Goal: Task Accomplishment & Management: Manage account settings

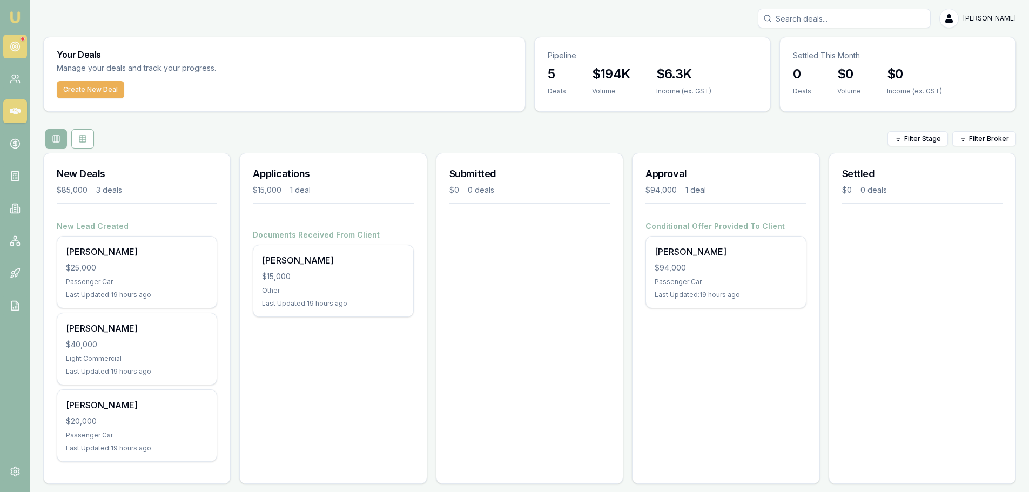
drag, startPoint x: 29, startPoint y: 45, endPoint x: 23, endPoint y: 45, distance: 5.4
click at [29, 45] on nav "Emu Broker" at bounding box center [15, 163] width 30 height 326
click at [17, 45] on circle at bounding box center [14, 46] width 5 height 5
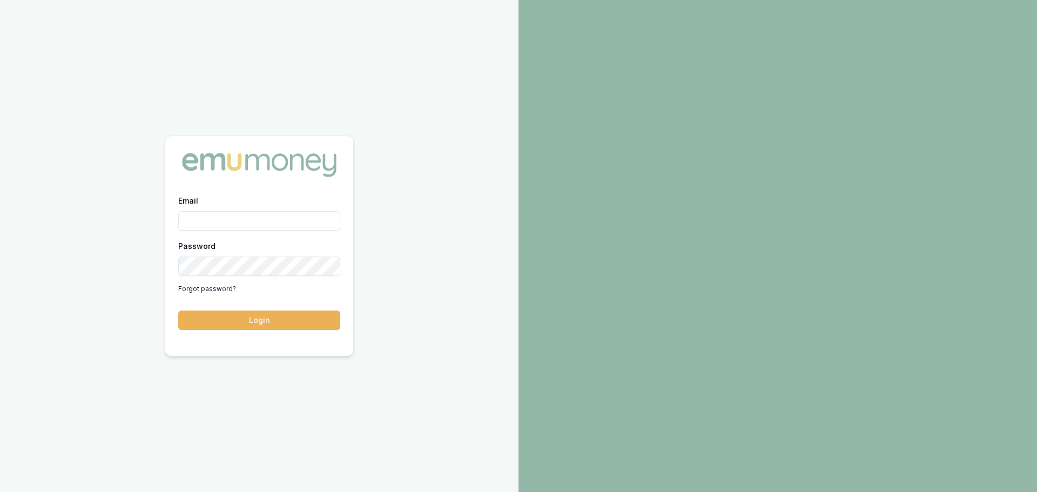
type input "jack.armstrong@emumoney.com.au"
drag, startPoint x: 232, startPoint y: 318, endPoint x: 228, endPoint y: 323, distance: 6.8
click at [232, 318] on button "Login" at bounding box center [259, 320] width 162 height 19
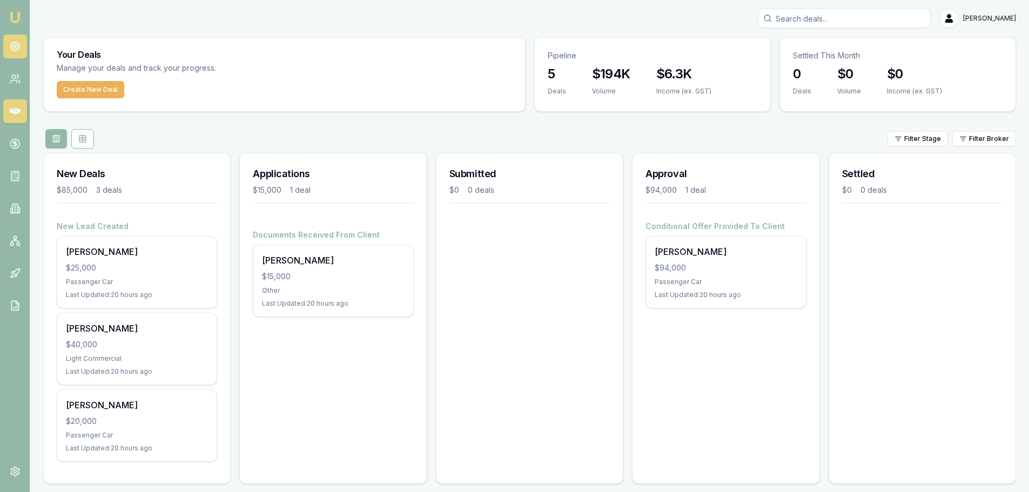
click at [5, 47] on link at bounding box center [15, 47] width 24 height 24
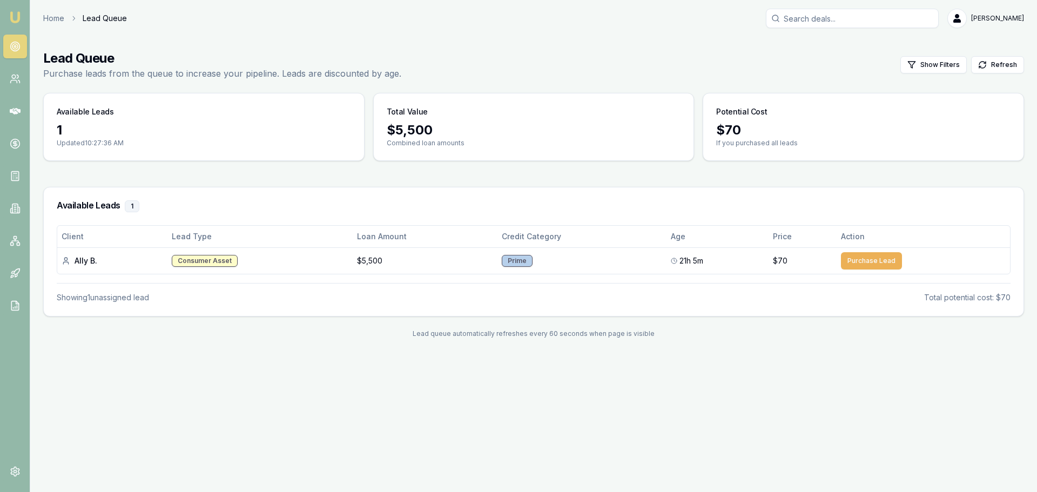
click at [17, 50] on circle at bounding box center [14, 46] width 9 height 9
click at [347, 187] on div "Available Leads 1 Client Lead Type Loan Amount Credit Category Age Price Action…" at bounding box center [533, 252] width 981 height 130
click at [503, 54] on div "Lead Queue Purchase leads from the queue to increase your pipeline. Leads are d…" at bounding box center [533, 65] width 981 height 30
click at [51, 9] on div "Home Lead Queue Jack Armstrong" at bounding box center [533, 18] width 981 height 19
click at [48, 17] on link "Home" at bounding box center [53, 18] width 21 height 11
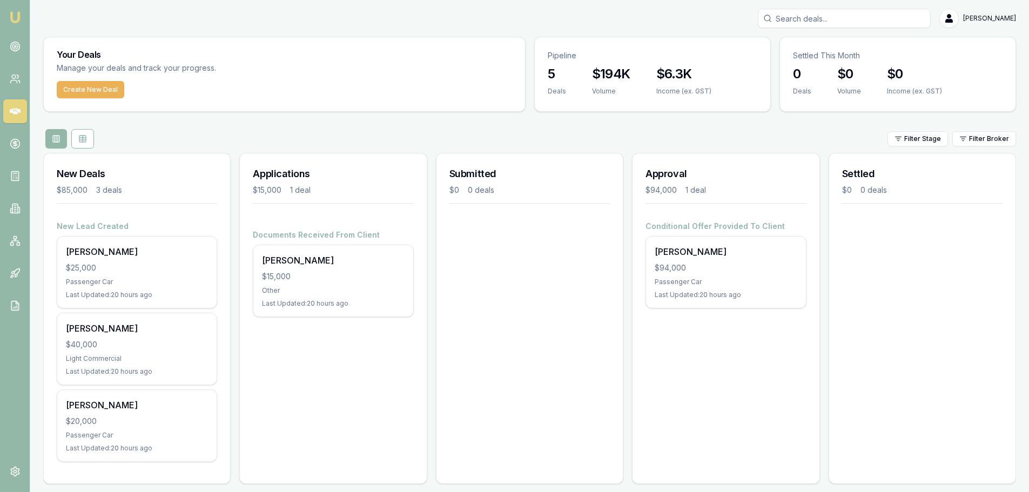
scroll to position [9, 0]
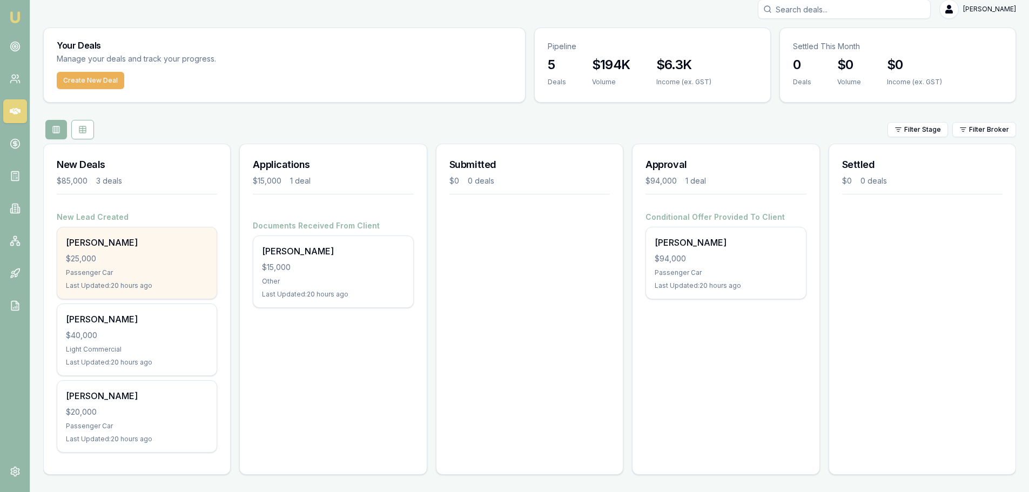
click at [126, 270] on div "Passenger Car" at bounding box center [137, 272] width 142 height 9
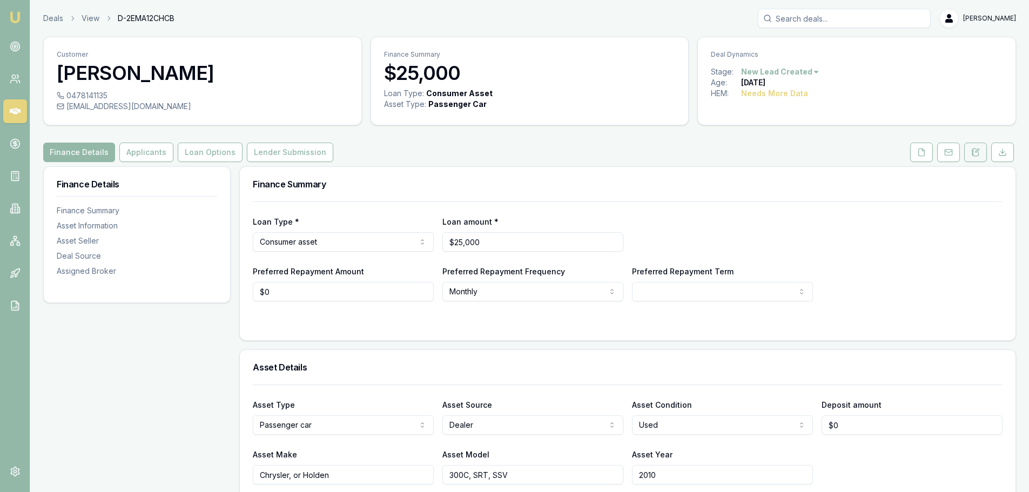
click at [979, 157] on button at bounding box center [975, 152] width 23 height 19
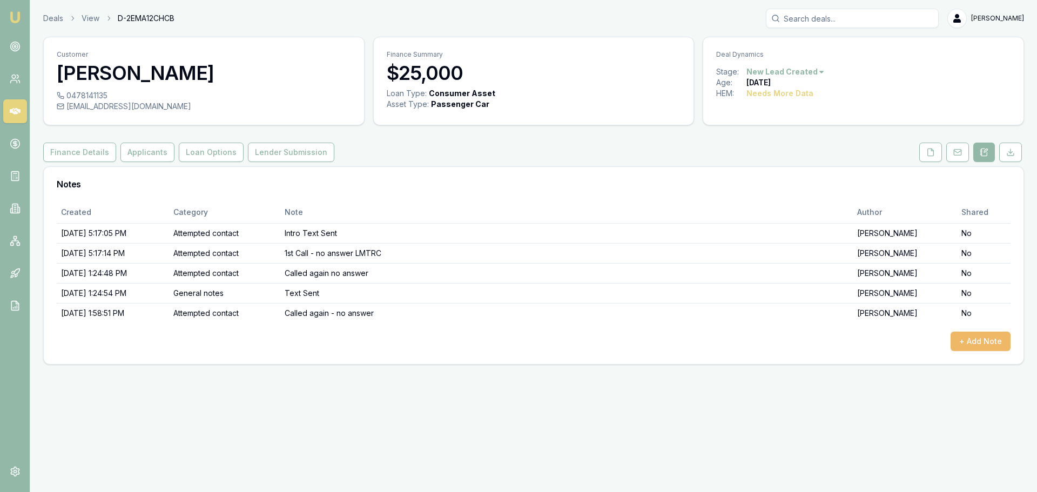
click at [976, 343] on button "+ Add Note" at bounding box center [980, 341] width 60 height 19
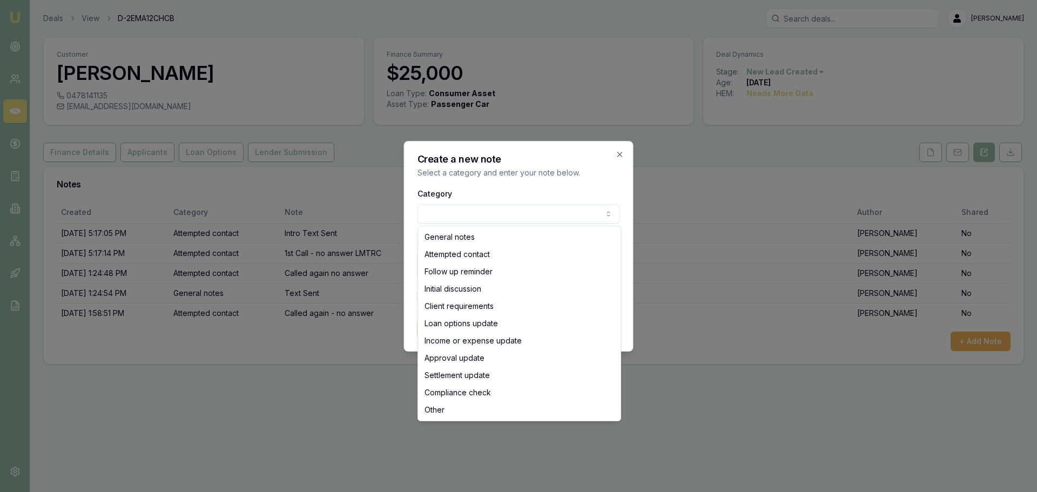
click at [497, 217] on body "Emu Broker Deals View D-2EMA12CHCB Jack Armstrong Toggle Menu Customer Natasha …" at bounding box center [518, 246] width 1037 height 492
select select "ATTEMPTED_CONTACT"
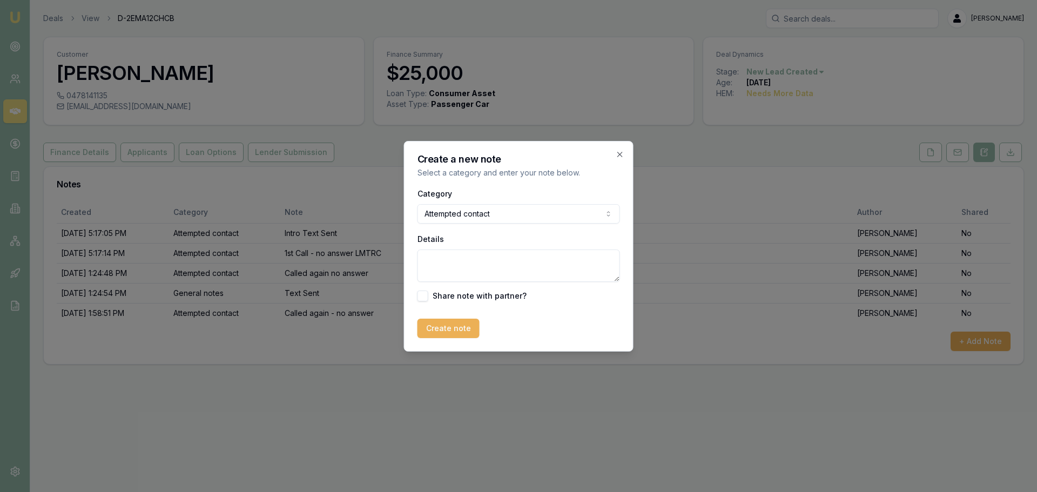
click at [457, 250] on textarea "Details" at bounding box center [518, 266] width 203 height 32
type textarea "Called no answer"
click at [453, 327] on button "Create note" at bounding box center [448, 328] width 62 height 19
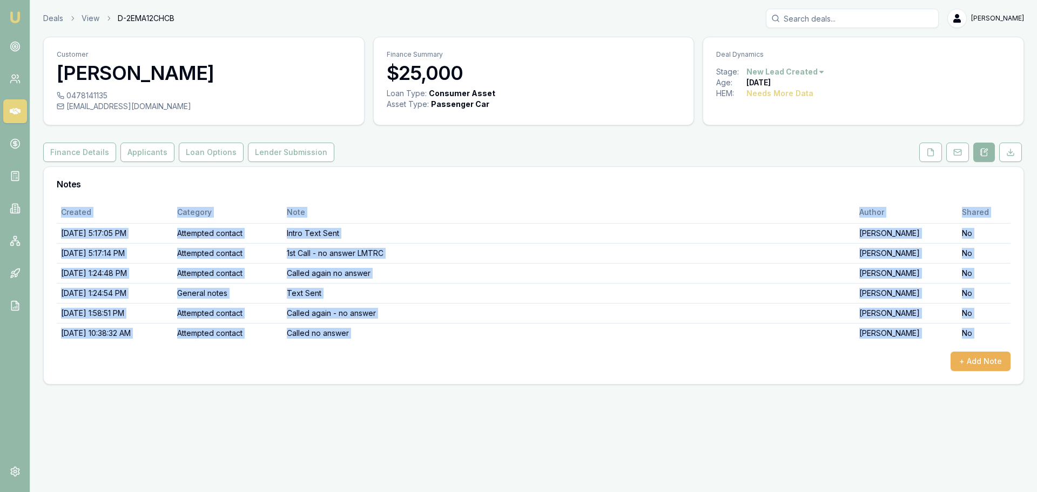
click at [646, 349] on div "Created Category Note Author Shared 8/11/2025, 5:17:05 PM Attempted contact Int…" at bounding box center [534, 286] width 954 height 170
click at [966, 362] on button "+ Add Note" at bounding box center [980, 361] width 60 height 19
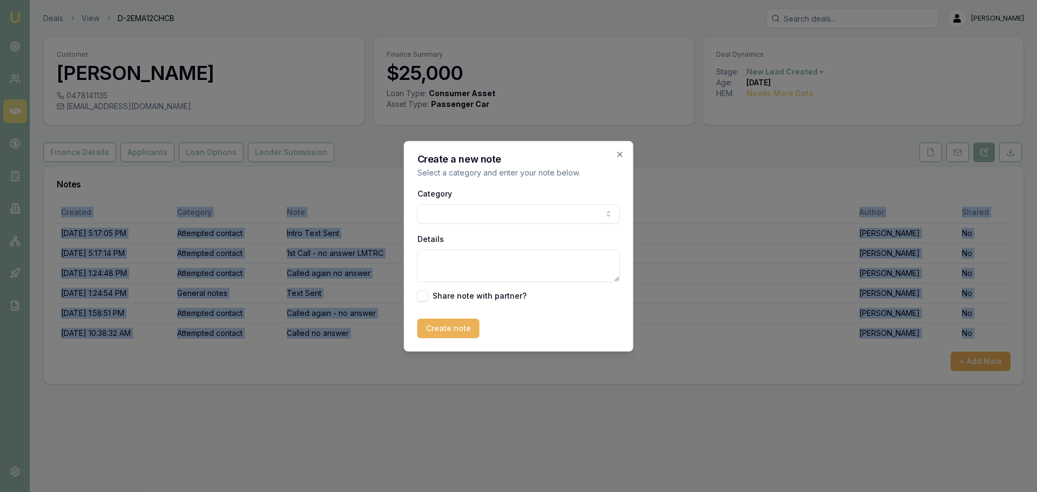
click at [445, 206] on body "Emu Broker Deals View D-2EMA12CHCB Jack Armstrong Toggle Menu Customer Natasha …" at bounding box center [518, 246] width 1037 height 492
click at [460, 269] on textarea "Details" at bounding box center [518, 266] width 203 height 32
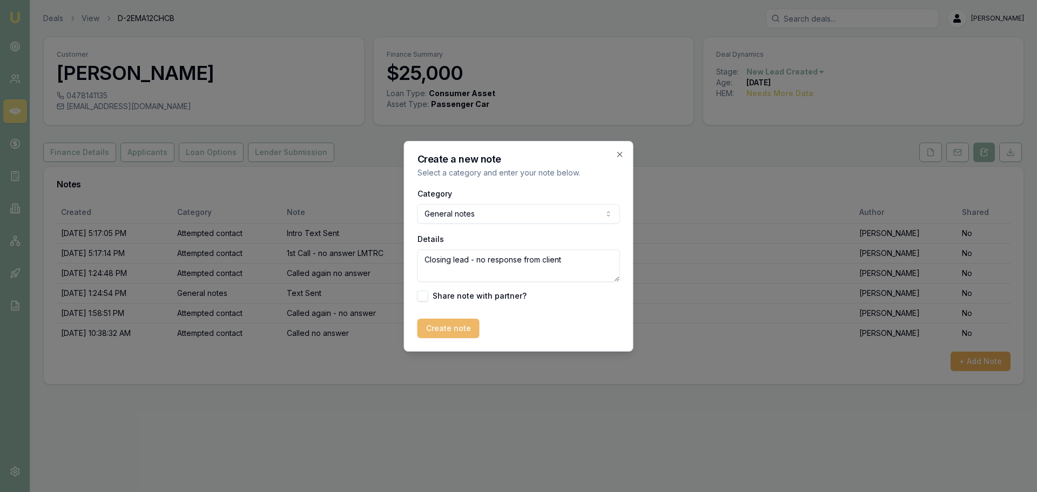
type textarea "Closing lead - no response from client"
click at [463, 332] on button "Create note" at bounding box center [448, 328] width 62 height 19
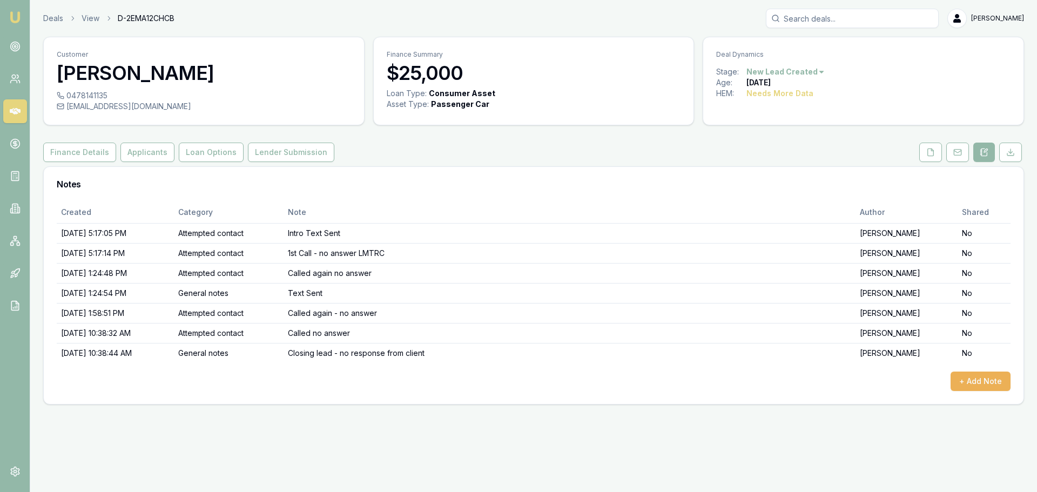
drag, startPoint x: 741, startPoint y: 426, endPoint x: 836, endPoint y: 196, distance: 248.9
click at [756, 418] on div "Emu Broker Deals View D-2EMA12CHCB Jack Armstrong Toggle Menu Customer Natasha …" at bounding box center [518, 246] width 1037 height 492
click at [419, 401] on div "Deals View D-2EMA12CHCB Jack Armstrong Toggle Menu Customer Natasha Ruzich 0478…" at bounding box center [518, 206] width 1037 height 413
drag, startPoint x: 795, startPoint y: 159, endPoint x: 707, endPoint y: 173, distance: 89.1
click at [784, 160] on div "Finance Details Applicants Loan Options Lender Submission" at bounding box center [533, 152] width 981 height 19
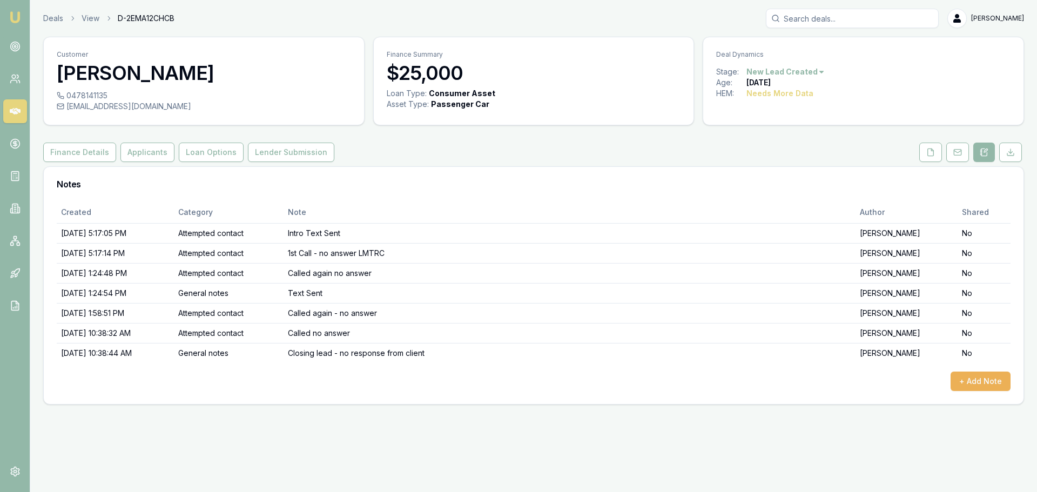
click at [200, 386] on div "+ Add Note" at bounding box center [534, 381] width 954 height 19
click at [801, 69] on html "Emu Broker Deals View D-2EMA12CHCB Jack Armstrong Toggle Menu Customer Natasha …" at bounding box center [518, 246] width 1037 height 492
click at [780, 198] on div "- No Contact" at bounding box center [784, 194] width 64 height 17
click at [59, 18] on link "Deals" at bounding box center [53, 18] width 20 height 11
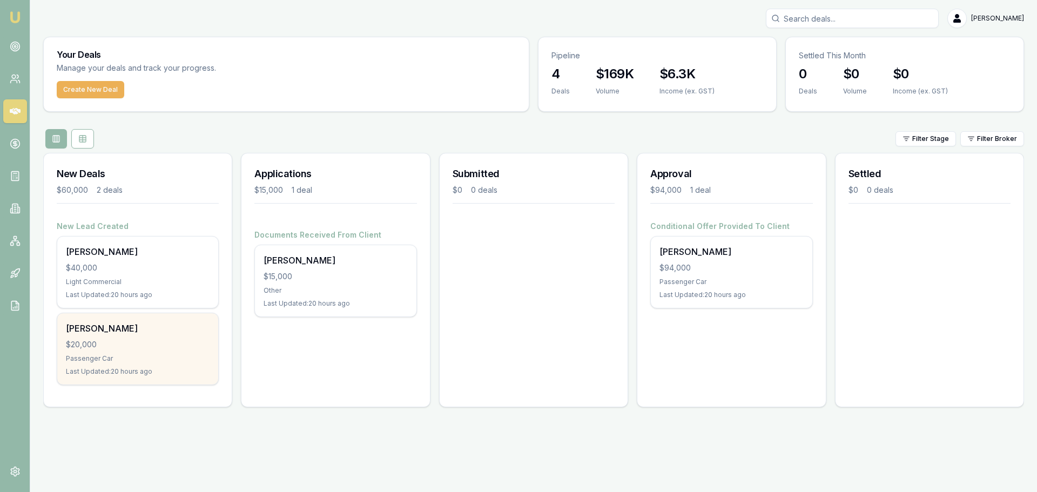
click at [132, 356] on div "Passenger Car" at bounding box center [138, 358] width 144 height 9
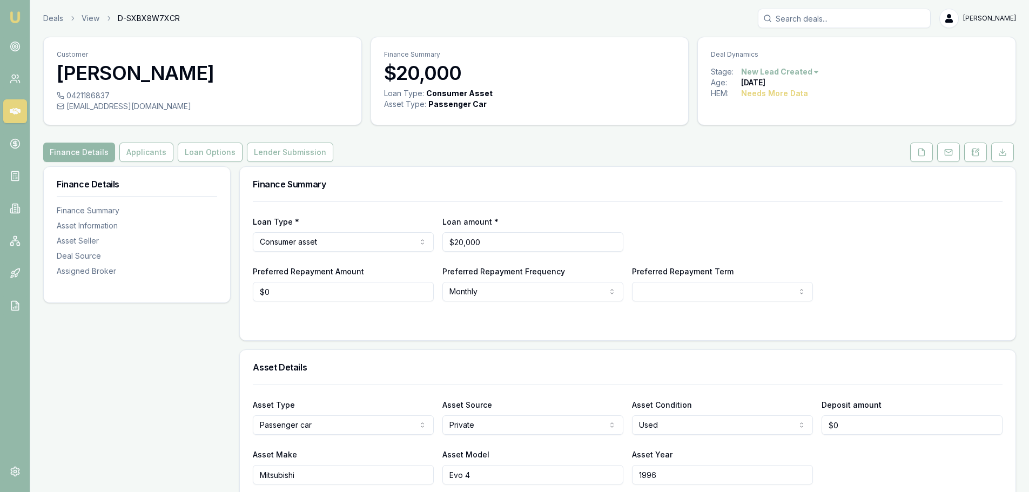
click at [447, 195] on div "Finance Summary" at bounding box center [628, 184] width 776 height 35
click at [975, 157] on button at bounding box center [975, 152] width 23 height 19
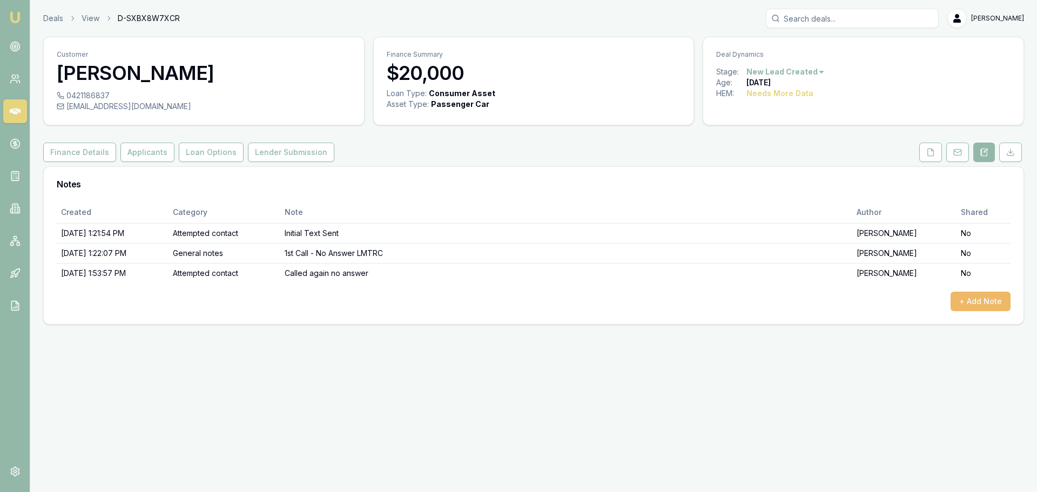
click at [982, 304] on button "+ Add Note" at bounding box center [980, 301] width 60 height 19
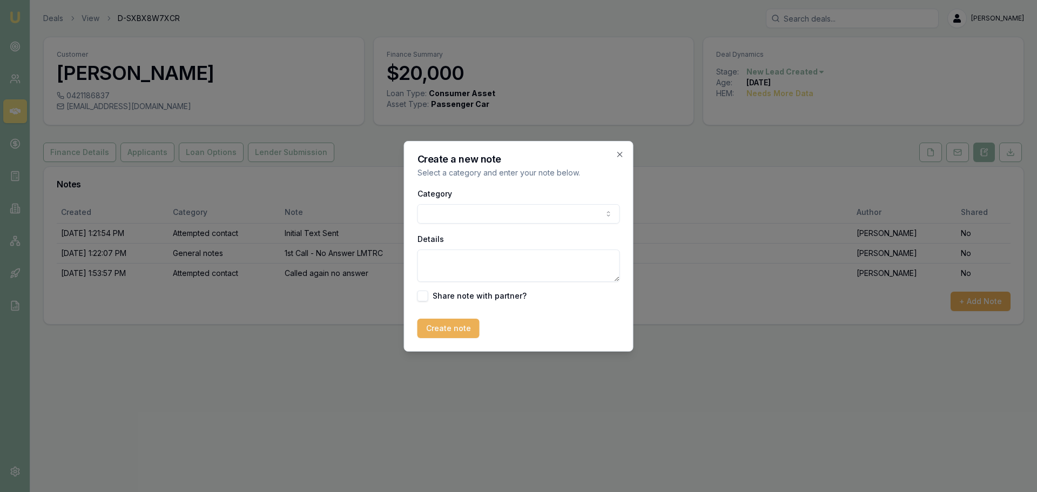
click at [510, 220] on body "Emu Broker Deals View D-SXBX8W7XCR Jack Armstrong Toggle Menu Customer Phillip …" at bounding box center [518, 246] width 1037 height 492
click at [465, 268] on textarea "Details" at bounding box center [518, 266] width 203 height 32
click at [474, 221] on body "Emu Broker Deals View D-SXBX8W7XCR Jack Armstrong Toggle Menu Customer Phillip …" at bounding box center [518, 246] width 1037 height 492
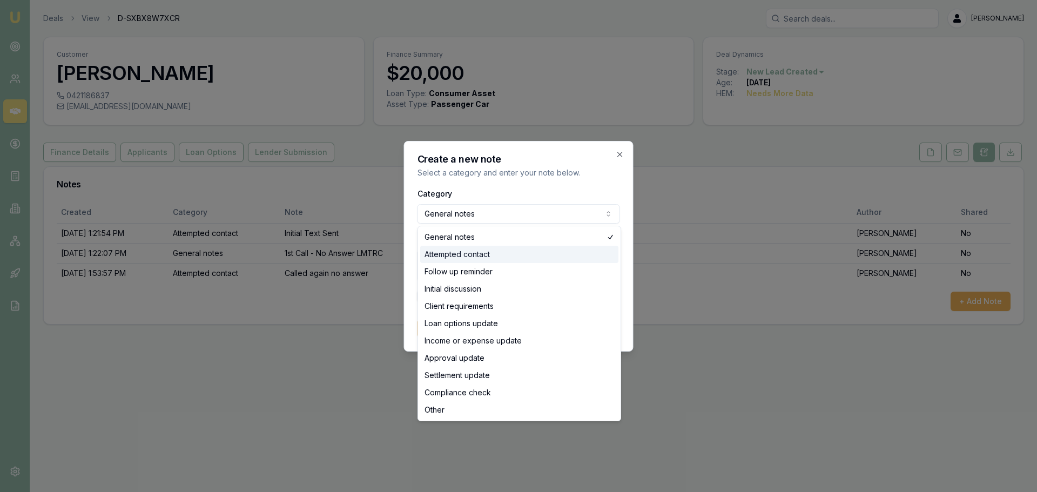
select select "ATTEMPTED_CONTACT"
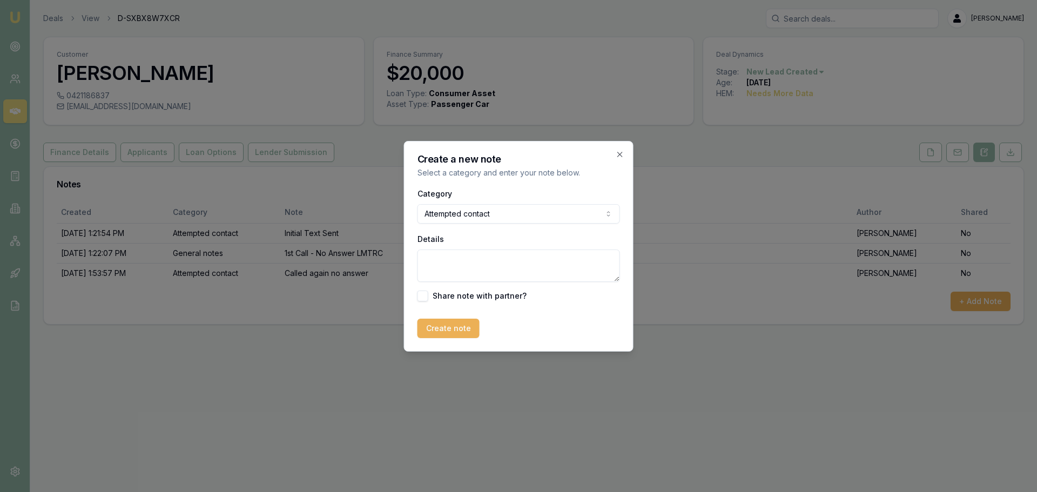
click at [461, 260] on textarea "Details" at bounding box center [518, 266] width 203 height 32
type textarea "Called again - no answer"
click at [473, 333] on button "Create note" at bounding box center [448, 328] width 62 height 19
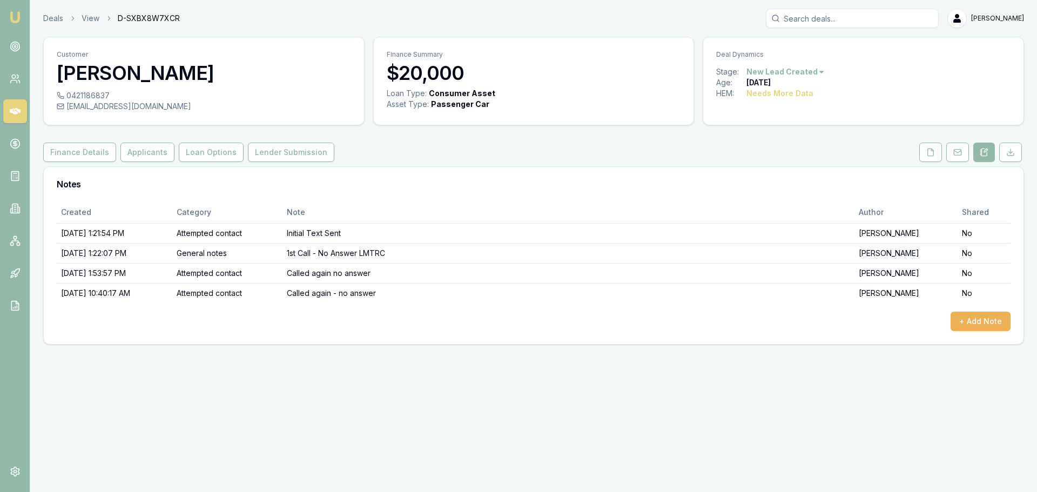
click at [839, 321] on div "+ Add Note" at bounding box center [534, 321] width 954 height 19
click at [317, 341] on div "Created Category Note Author Shared 8/18/2025, 1:21:54 PM Attempted contact Ini…" at bounding box center [534, 272] width 980 height 143
click at [976, 323] on button "+ Add Note" at bounding box center [980, 321] width 60 height 19
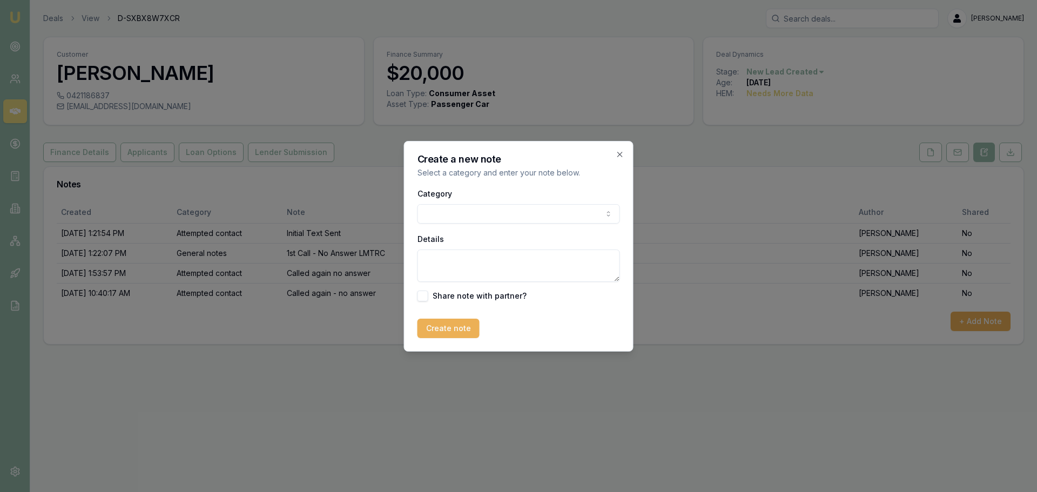
drag, startPoint x: 492, startPoint y: 190, endPoint x: 484, endPoint y: 208, distance: 19.4
click at [487, 197] on div "Category General notes Attempted contact Follow up reminder Initial discussion …" at bounding box center [518, 205] width 203 height 37
click at [483, 210] on body "Emu Broker Deals View D-SXBX8W7XCR Jack Armstrong Toggle Menu Customer Phillip …" at bounding box center [518, 246] width 1037 height 492
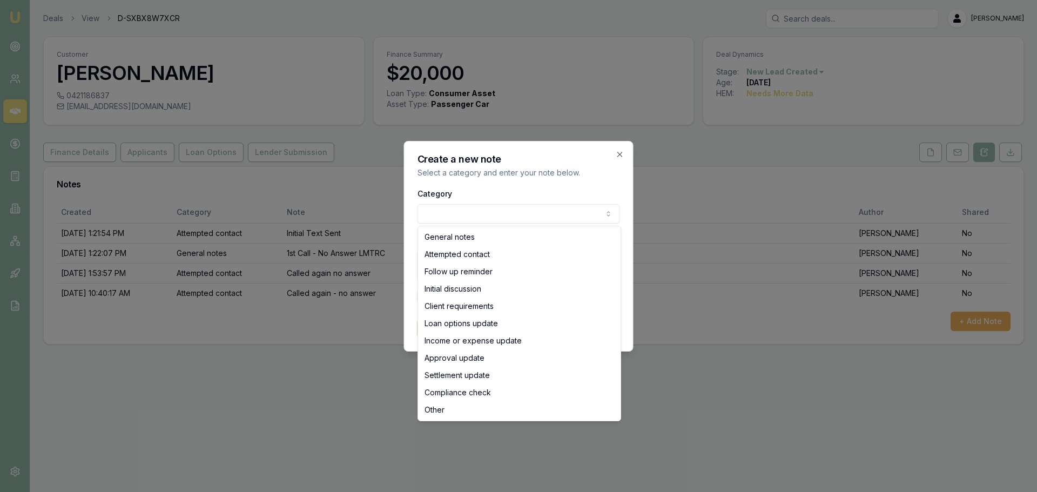
select select "ATTEMPTED_CONTACT"
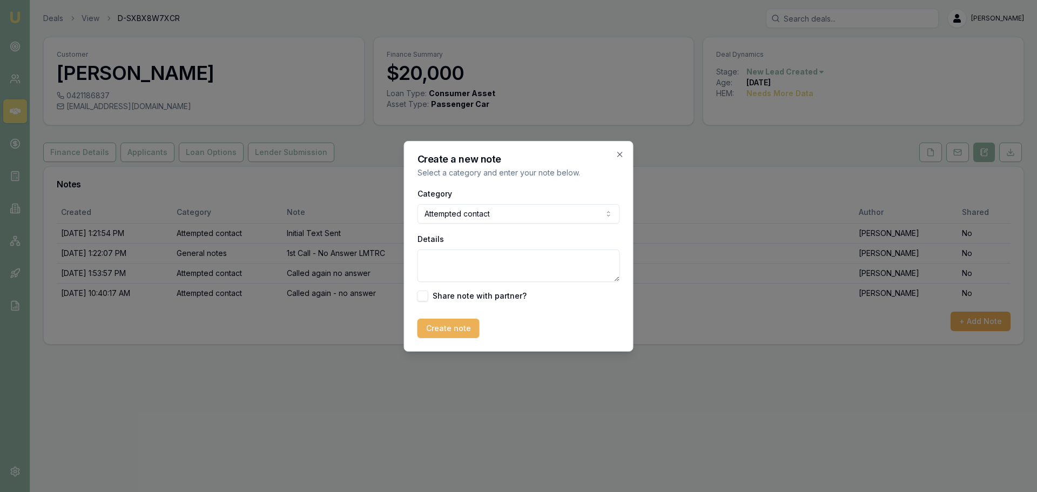
click at [456, 265] on textarea "Details" at bounding box center [518, 266] width 203 height 32
type textarea "Text Sent"
click at [457, 339] on div "Create a new note Select a category and enter your note below. Category Attempt…" at bounding box center [519, 246] width 230 height 211
click at [469, 328] on button "Create note" at bounding box center [448, 328] width 62 height 19
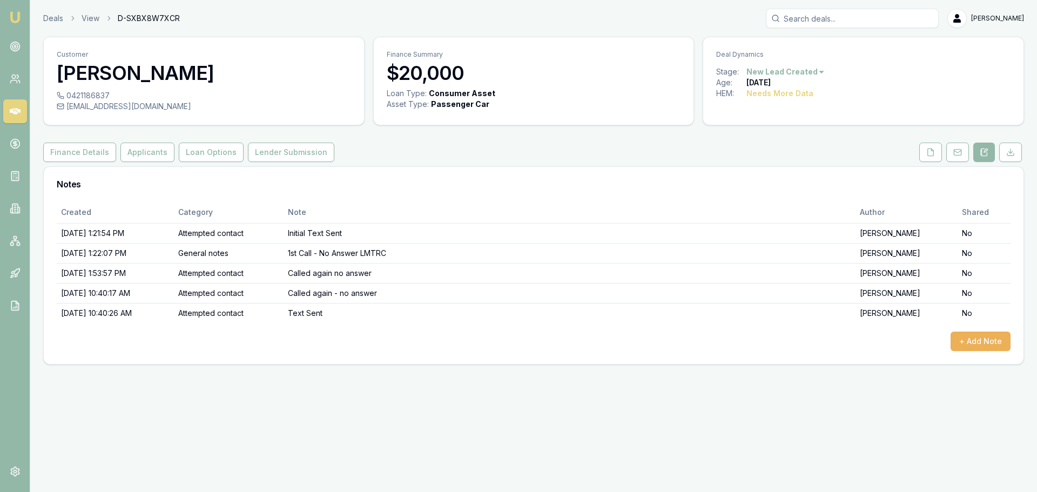
click at [616, 350] on div "+ Add Note" at bounding box center [534, 341] width 954 height 19
click at [53, 22] on link "Deals" at bounding box center [53, 18] width 20 height 11
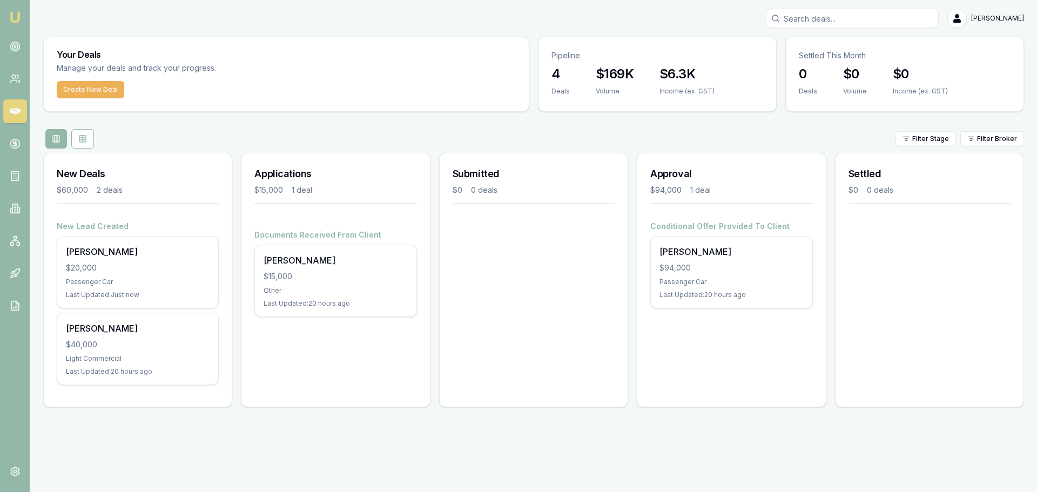
click at [291, 377] on div "Applications $15,000 1 deal Documents Received From Client Wendy James $15,000 …" at bounding box center [335, 280] width 189 height 254
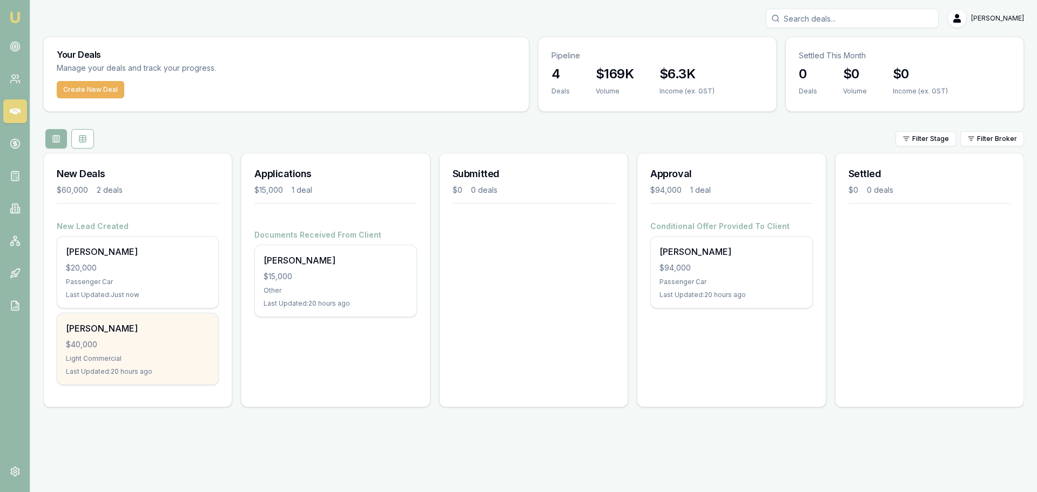
click at [127, 350] on div "Jake Corben $40,000 Light Commercial Last Updated: 20 hours ago" at bounding box center [137, 348] width 161 height 71
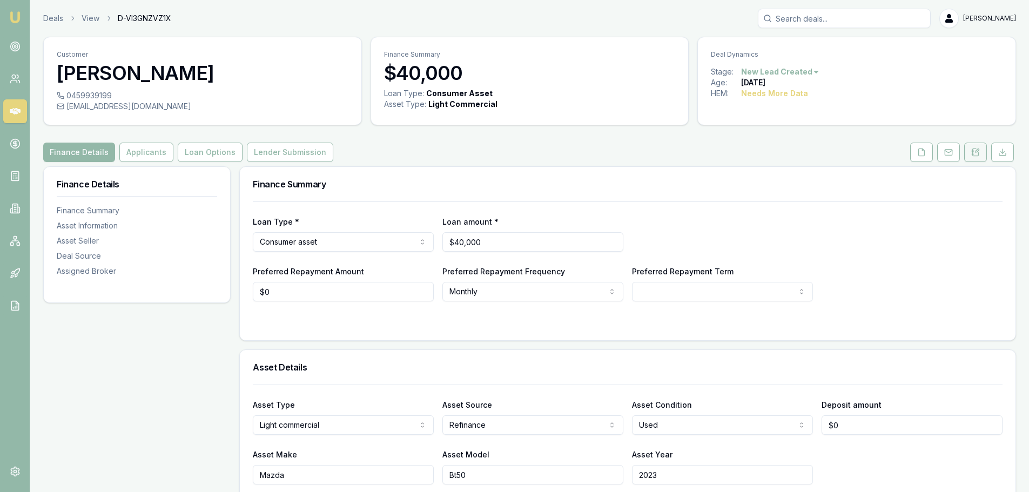
click at [977, 159] on button at bounding box center [975, 152] width 23 height 19
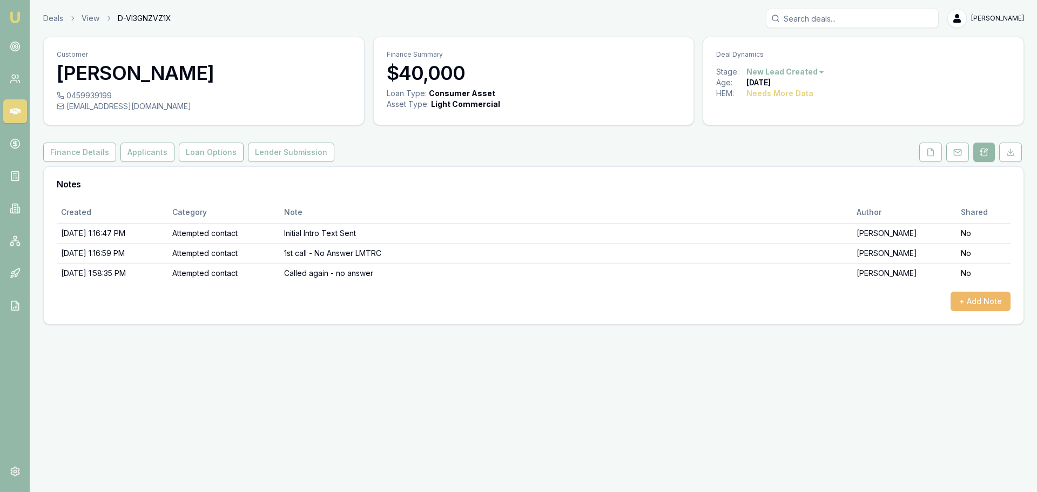
click at [977, 307] on button "+ Add Note" at bounding box center [980, 301] width 60 height 19
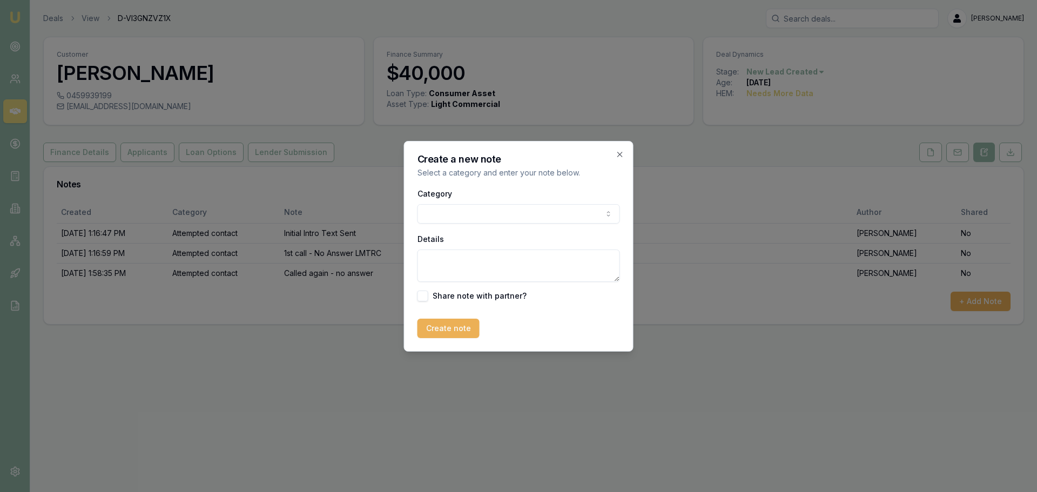
click at [505, 213] on body "Emu Broker Deals View D-VI3GNZVZ1X [PERSON_NAME] Toggle Menu Customer [PERSON_N…" at bounding box center [518, 246] width 1037 height 492
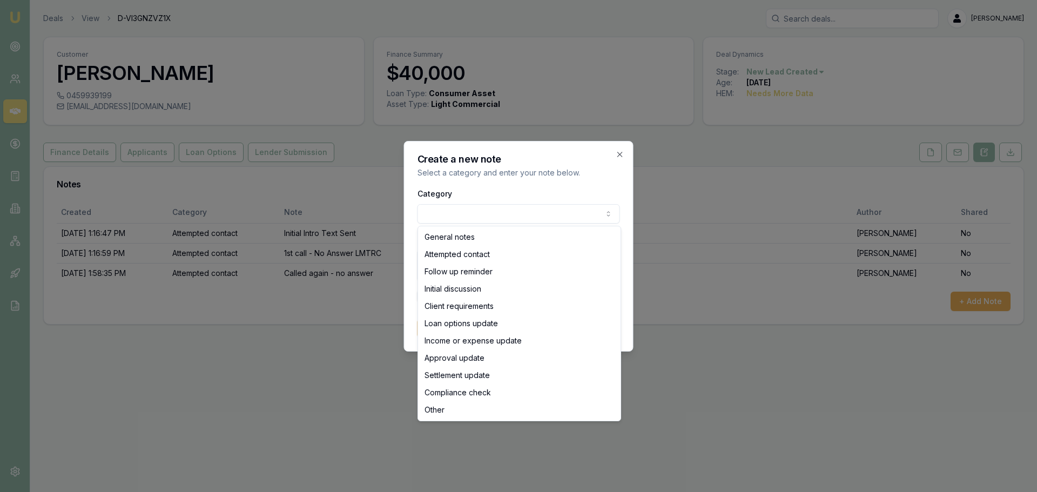
select select "ATTEMPTED_CONTACT"
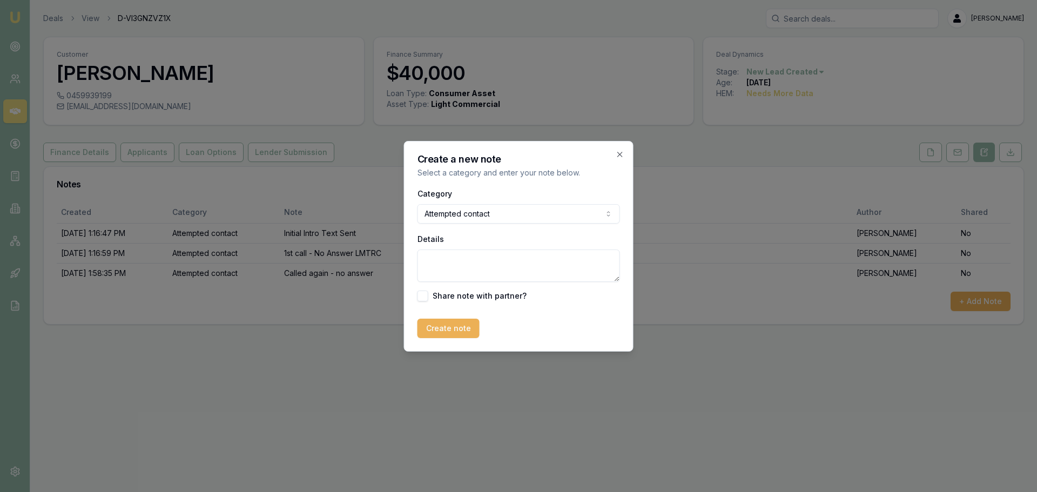
click at [474, 275] on textarea "Details" at bounding box center [518, 266] width 203 height 32
type textarea "Called again - no Answer"
click at [449, 325] on button "Create note" at bounding box center [448, 328] width 62 height 19
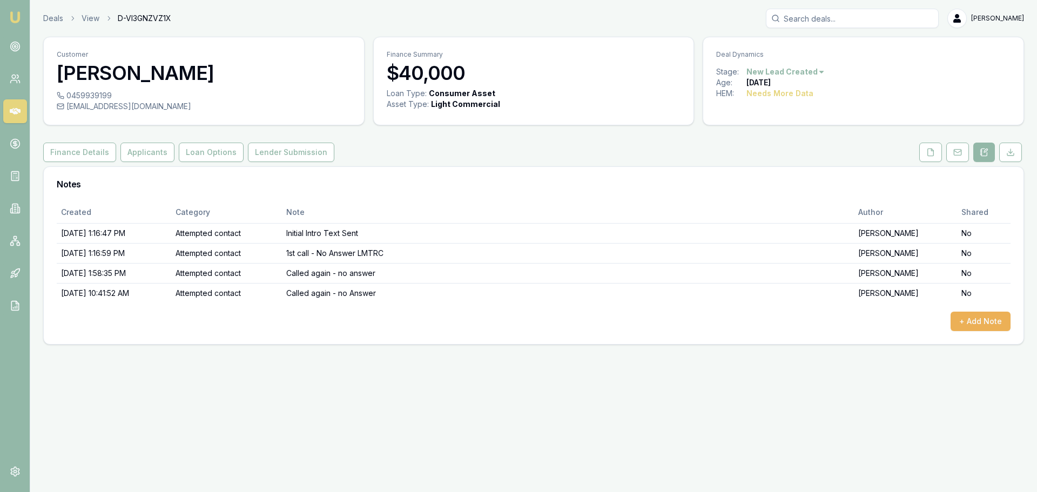
click at [383, 322] on div "+ Add Note" at bounding box center [534, 321] width 954 height 19
click at [969, 327] on button "+ Add Note" at bounding box center [980, 321] width 60 height 19
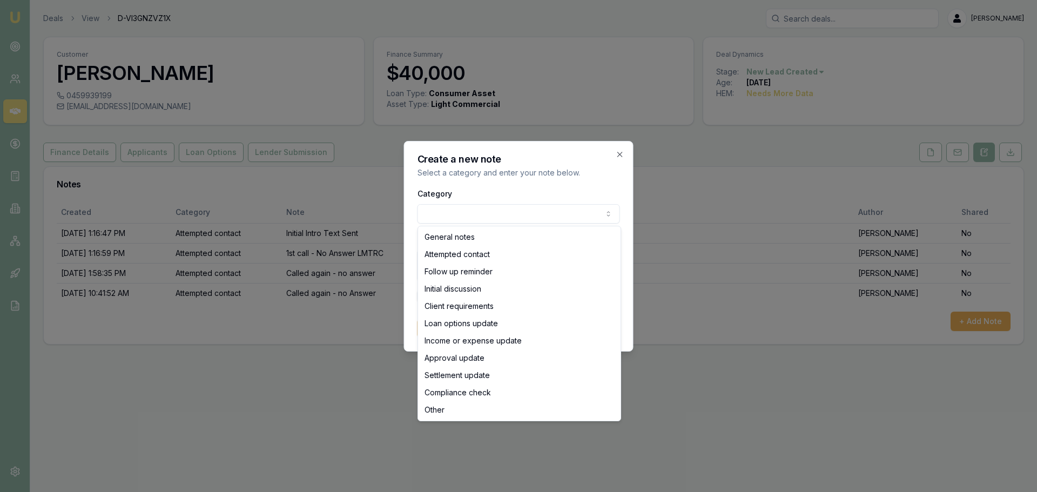
click at [544, 216] on body "Emu Broker Deals View D-VI3GNZVZ1X [PERSON_NAME] Toggle Menu Customer [PERSON_N…" at bounding box center [518, 246] width 1037 height 492
select select "ATTEMPTED_CONTACT"
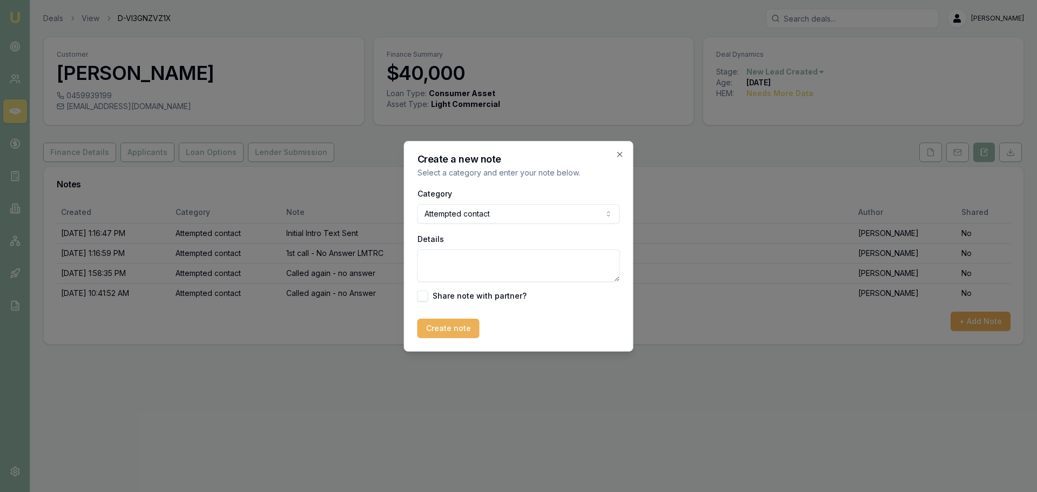
click at [467, 274] on textarea "Details" at bounding box center [518, 266] width 203 height 32
type textarea "Text Sent"
click at [428, 326] on button "Create note" at bounding box center [448, 328] width 62 height 19
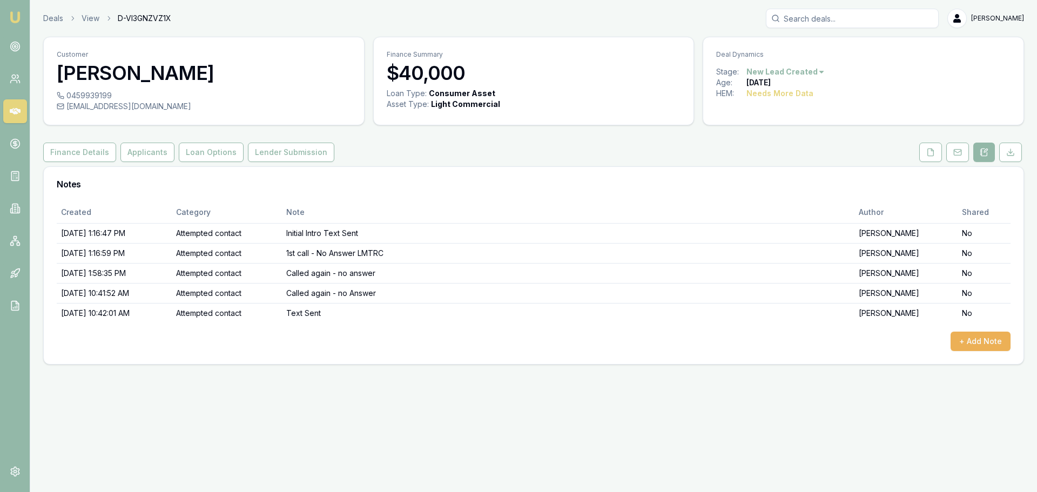
click at [662, 347] on div "+ Add Note" at bounding box center [534, 341] width 954 height 19
